Goal: Transaction & Acquisition: Purchase product/service

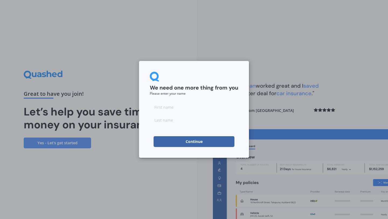
click at [167, 109] on input at bounding box center [194, 107] width 88 height 11
type input "[PERSON_NAME]"
click at [162, 140] on button "Continue" at bounding box center [194, 141] width 81 height 11
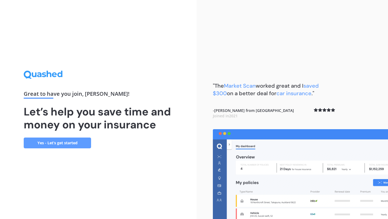
click at [66, 146] on link "Yes - Let’s get started" at bounding box center [57, 142] width 67 height 11
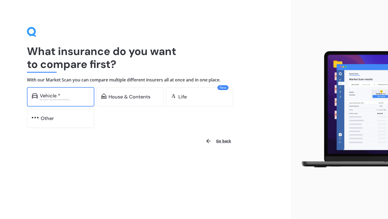
click at [58, 99] on div "Excludes commercial vehicles" at bounding box center [65, 99] width 50 height 2
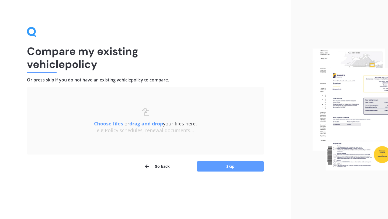
click at [109, 124] on u "Choose files" at bounding box center [108, 123] width 29 height 6
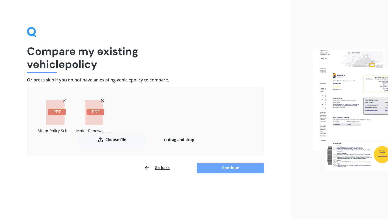
click at [223, 167] on button "Continue" at bounding box center [230, 168] width 67 height 10
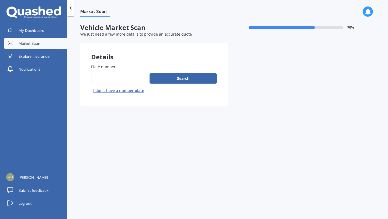
click at [126, 75] on input "Plate number" at bounding box center [119, 78] width 56 height 11
drag, startPoint x: 110, startPoint y: 80, endPoint x: 90, endPoint y: 77, distance: 19.9
click at [90, 77] on div "Plate number Search I don’t have a number plate" at bounding box center [153, 79] width 147 height 53
type input "HEJ830"
click at [173, 73] on div "Plate number Search I don’t have a number plate" at bounding box center [154, 79] width 126 height 31
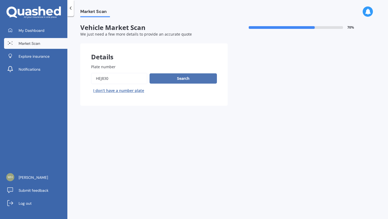
click at [173, 79] on button "Search" at bounding box center [183, 78] width 67 height 10
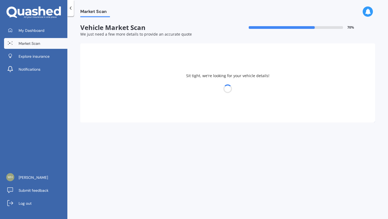
select select "VOLKSWAGEN"
select select "TIGUAN"
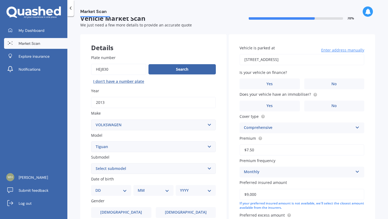
scroll to position [100, 0]
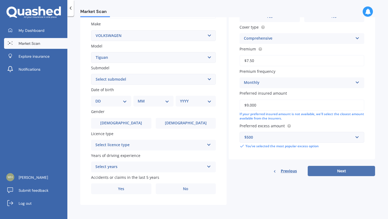
click at [323, 171] on button "Next" at bounding box center [341, 171] width 67 height 10
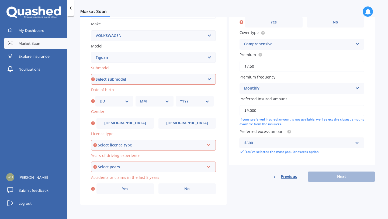
click at [140, 79] on select "Select submodel Diesel Turbo Petrol Turbo Petrol Turbo 4WD" at bounding box center [153, 79] width 125 height 11
select select "PETROL TURBO"
click at [111, 104] on div "DD 01 02 03 04 05 06 07 08 09 10 11 12 13 14 15 16 17 18 19 20 21 22 23 24 25 2…" at bounding box center [114, 101] width 38 height 11
click at [103, 100] on select "DD 01 02 03 04 05 06 07 08 09 10 11 12 13 14 15 16 17 18 19 20 21 22 23 24 25 2…" at bounding box center [114, 101] width 29 height 6
select select "09"
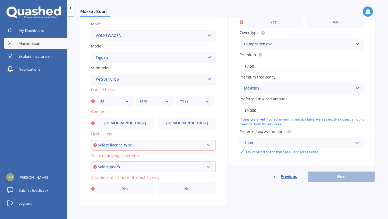
click at [147, 99] on select "MM 01 02 03 04 05 06 07 08 09 10 11 12" at bounding box center [154, 101] width 29 height 6
select select "03"
click at [183, 101] on select "YYYY 2025 2024 2023 2022 2021 2020 2019 2018 2017 2016 2015 2014 2013 2012 2011…" at bounding box center [194, 101] width 29 height 6
select select "1988"
click at [173, 123] on label "[DEMOGRAPHIC_DATA]" at bounding box center [188, 123] width 58 height 11
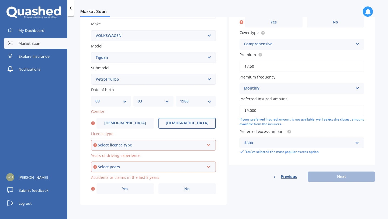
click at [0, 0] on input "[DEMOGRAPHIC_DATA]" at bounding box center [0, 0] width 0 height 0
click at [154, 145] on div "Select licence type" at bounding box center [151, 145] width 106 height 6
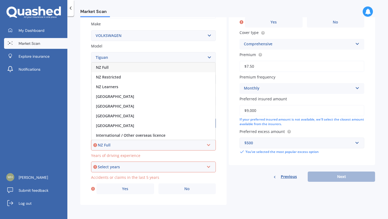
click at [144, 68] on div "NZ Full" at bounding box center [154, 68] width 124 height 10
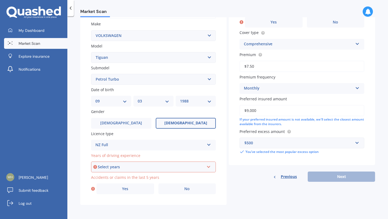
click at [121, 167] on div "Select years" at bounding box center [151, 167] width 106 height 6
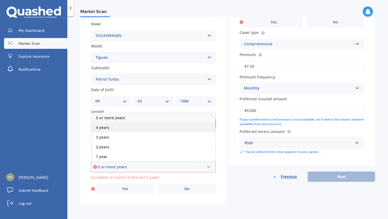
scroll to position [90, 0]
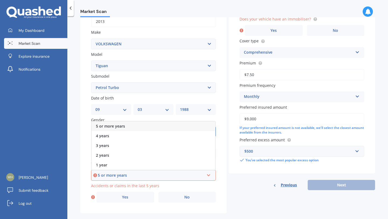
click at [118, 127] on span "5 or more years" at bounding box center [110, 125] width 29 height 5
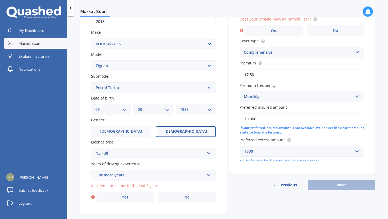
scroll to position [100, 0]
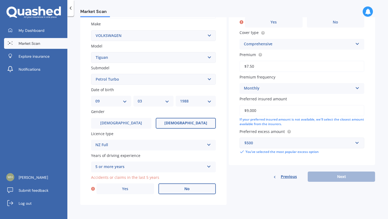
click at [177, 186] on label "No" at bounding box center [188, 188] width 58 height 11
click at [0, 0] on input "No" at bounding box center [0, 0] width 0 height 0
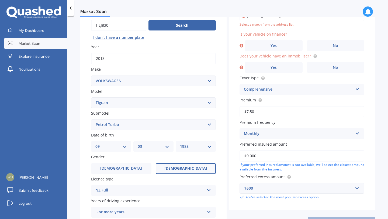
scroll to position [37, 0]
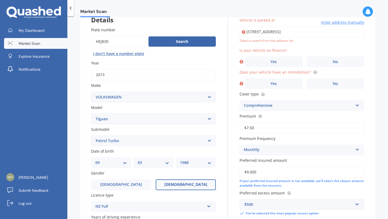
type input "[STREET_ADDRESS]"
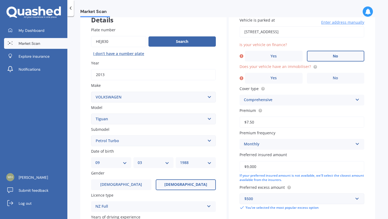
click at [323, 60] on label "No" at bounding box center [336, 56] width 58 height 11
click at [0, 0] on input "No" at bounding box center [0, 0] width 0 height 0
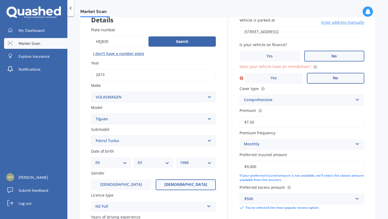
click at [327, 77] on label "No" at bounding box center [336, 78] width 58 height 11
click at [0, 0] on input "No" at bounding box center [0, 0] width 0 height 0
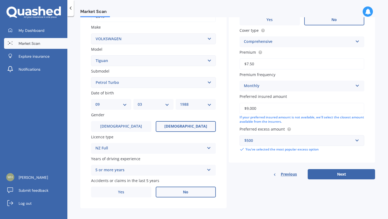
scroll to position [100, 0]
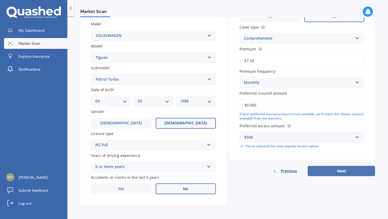
click at [328, 169] on button "Next" at bounding box center [341, 171] width 67 height 10
select select "09"
select select "03"
select select "1988"
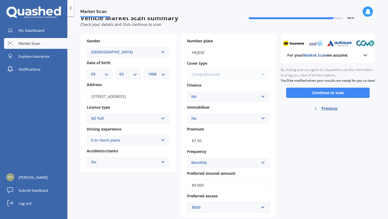
scroll to position [0, 0]
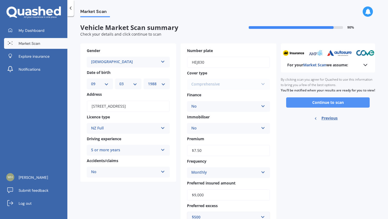
click at [306, 108] on button "Continue to scan" at bounding box center [328, 102] width 84 height 10
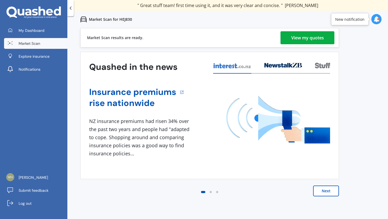
click at [332, 189] on button "Next" at bounding box center [326, 190] width 26 height 11
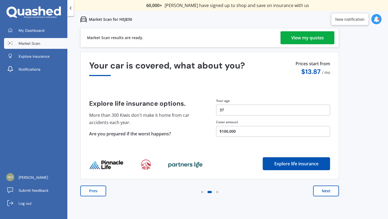
click at [292, 35] on div "View my quotes" at bounding box center [307, 37] width 33 height 13
